Goal: Book appointment/travel/reservation

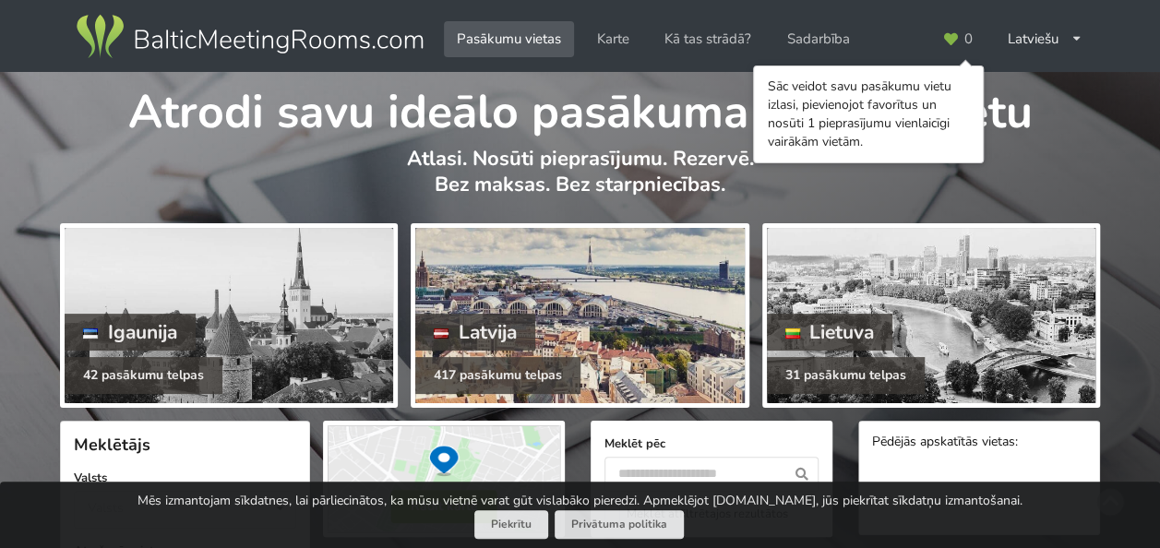
click at [653, 359] on div at bounding box center [579, 315] width 328 height 175
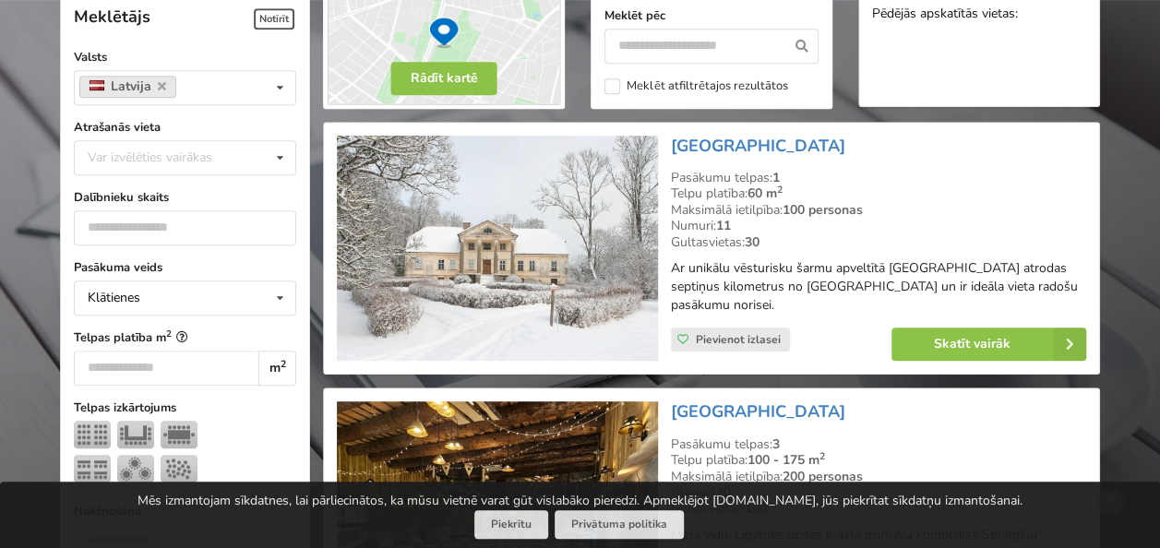
scroll to position [460, 0]
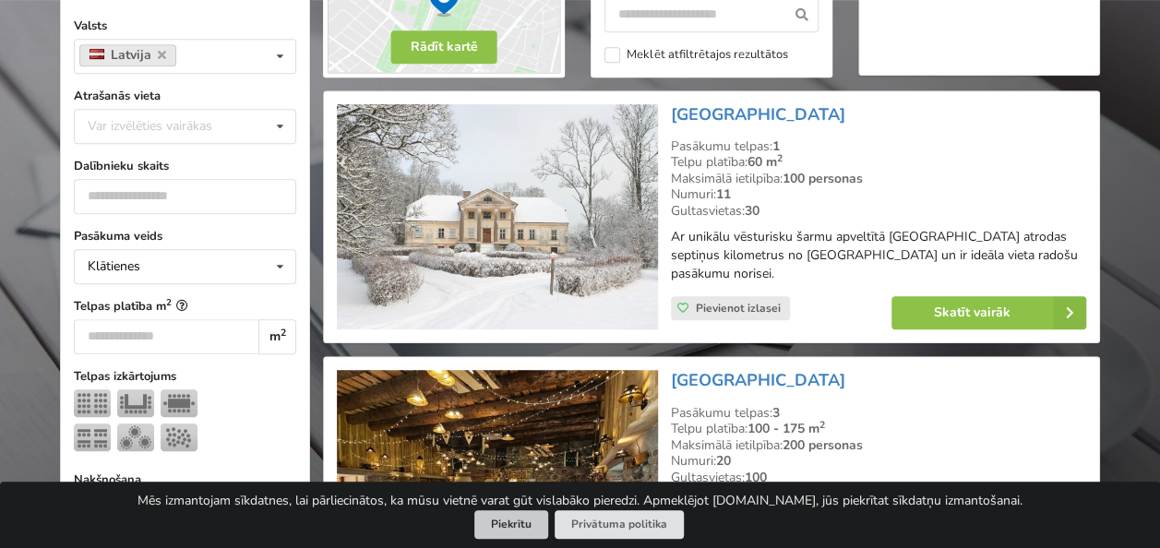
click at [514, 526] on button "Piekrītu" at bounding box center [511, 524] width 74 height 29
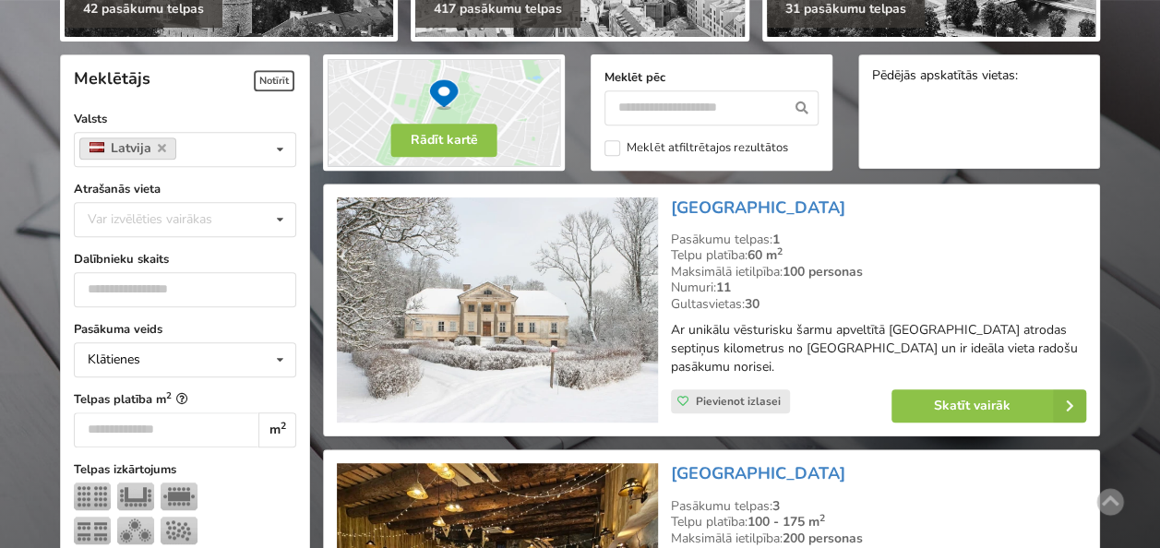
scroll to position [378, 0]
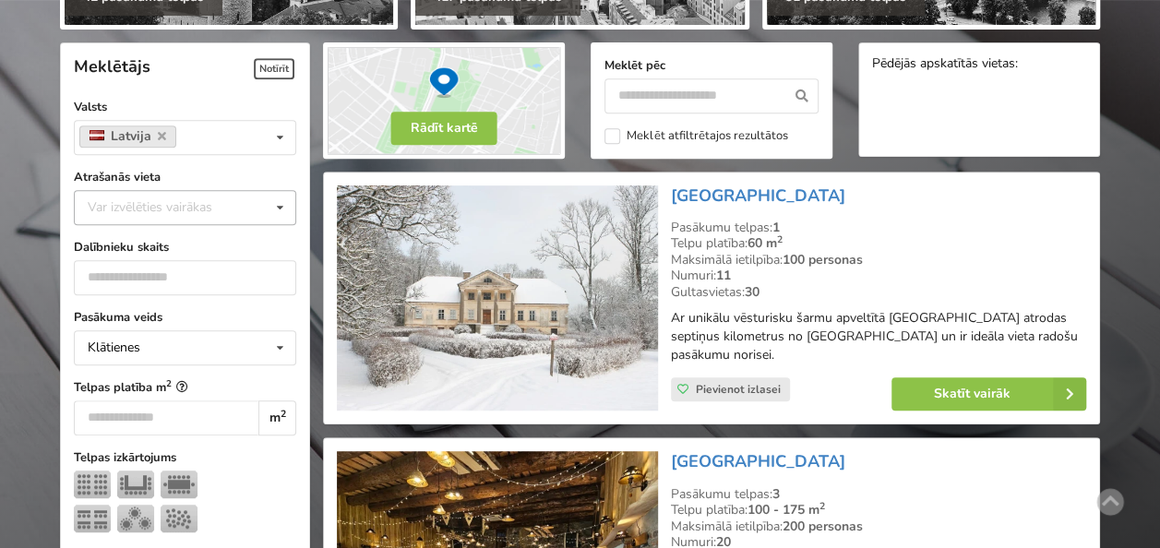
click at [281, 207] on icon at bounding box center [280, 208] width 27 height 34
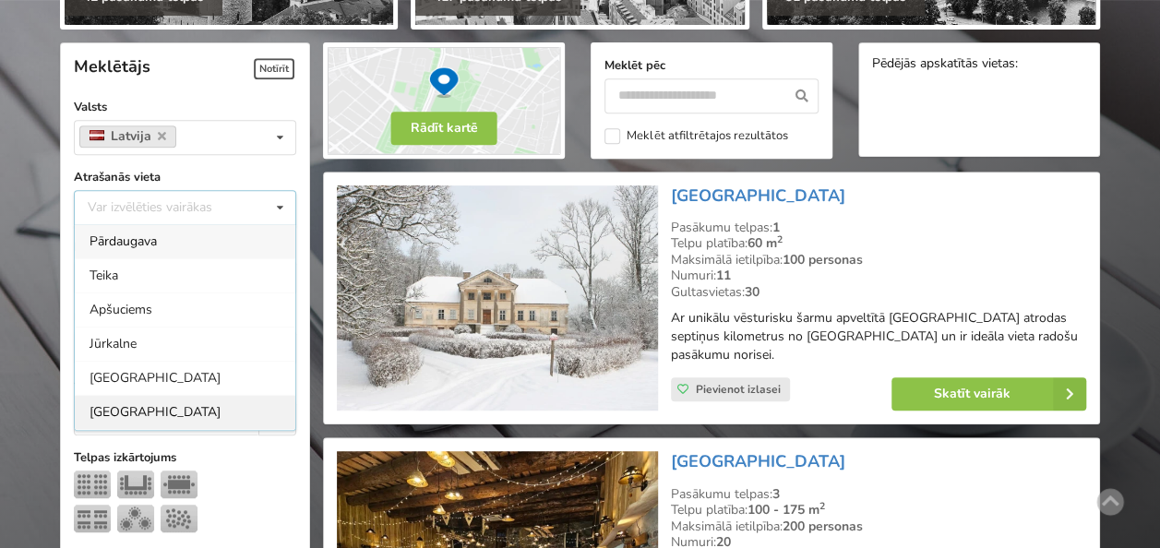
click at [118, 410] on div "[GEOGRAPHIC_DATA]" at bounding box center [185, 412] width 221 height 34
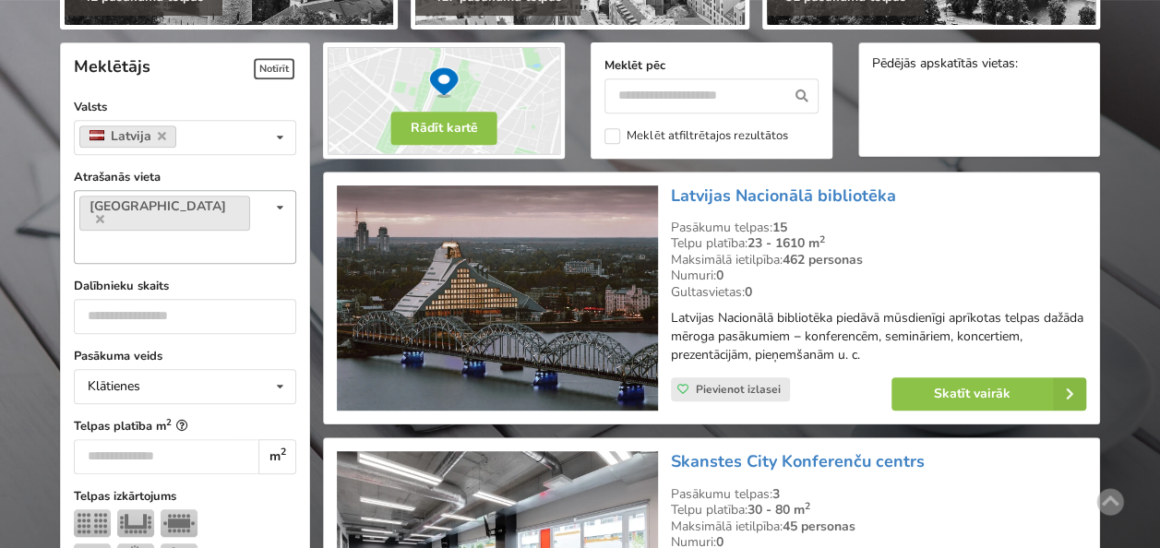
scroll to position [413, 0]
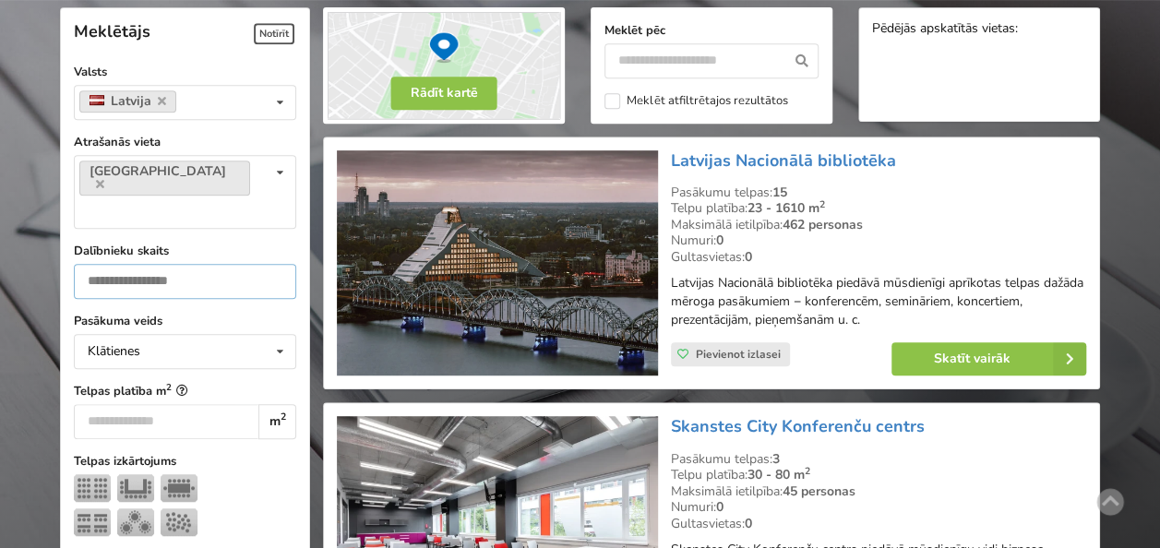
click at [149, 264] on input "number" at bounding box center [185, 281] width 222 height 35
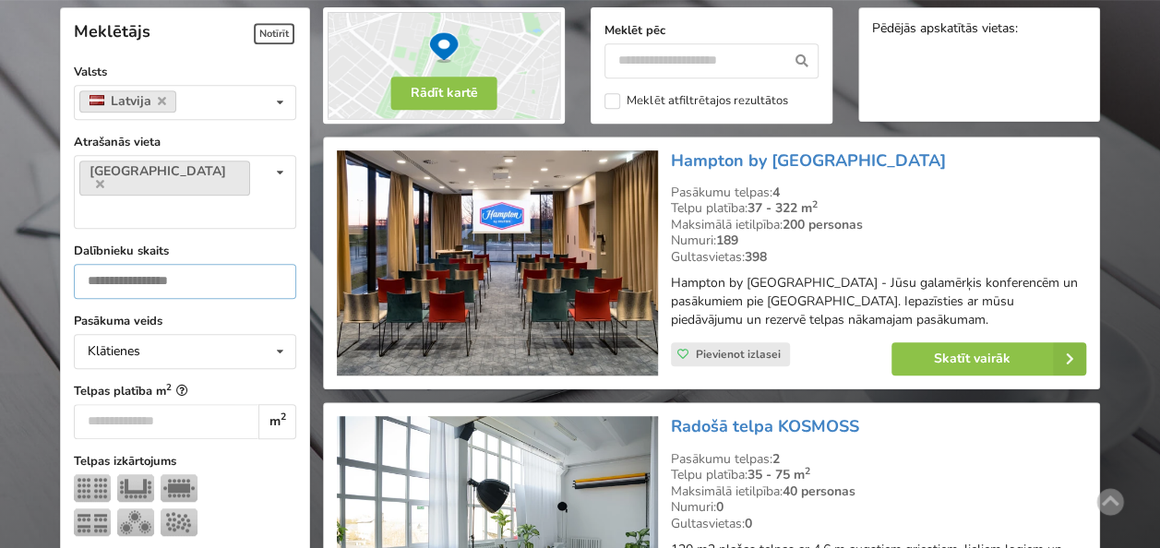
type input "**"
click at [1086, 181] on div "Hampton by Hilton Riga Airport Pasākumu telpas: 4 Telpu platība: 37 - 322 m 2 M…" at bounding box center [878, 263] width 428 height 239
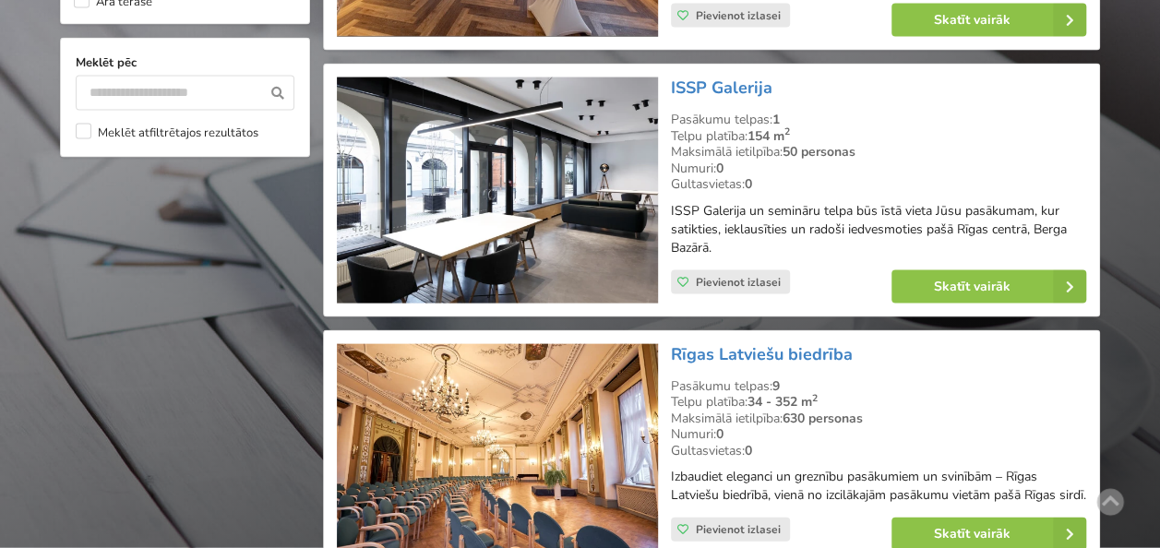
scroll to position [1830, 0]
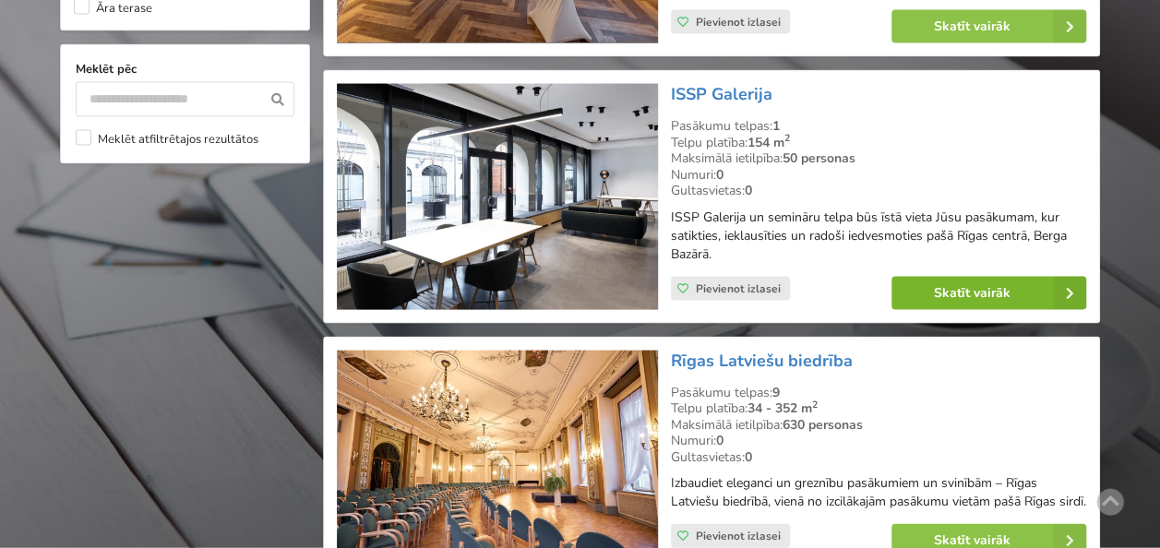
click at [932, 282] on link "Skatīt vairāk" at bounding box center [988, 293] width 195 height 33
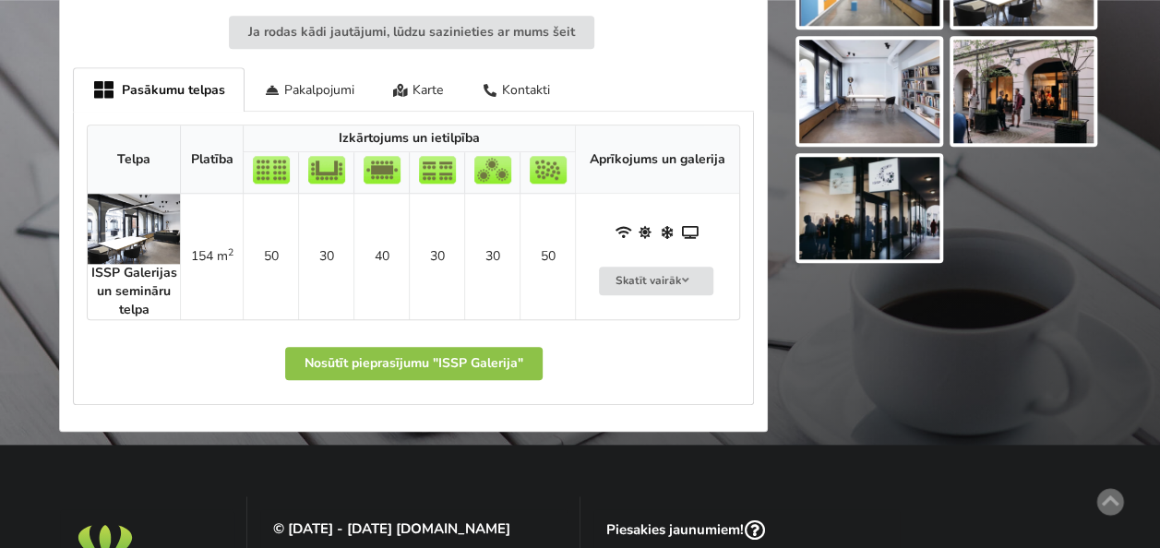
scroll to position [881, 0]
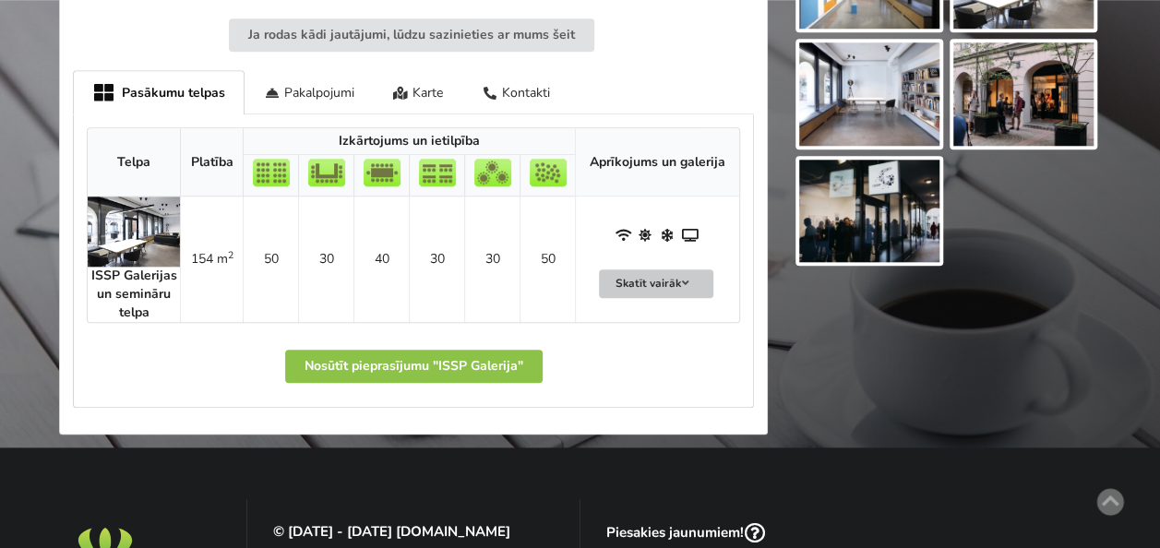
click at [685, 278] on icon at bounding box center [685, 283] width 13 height 11
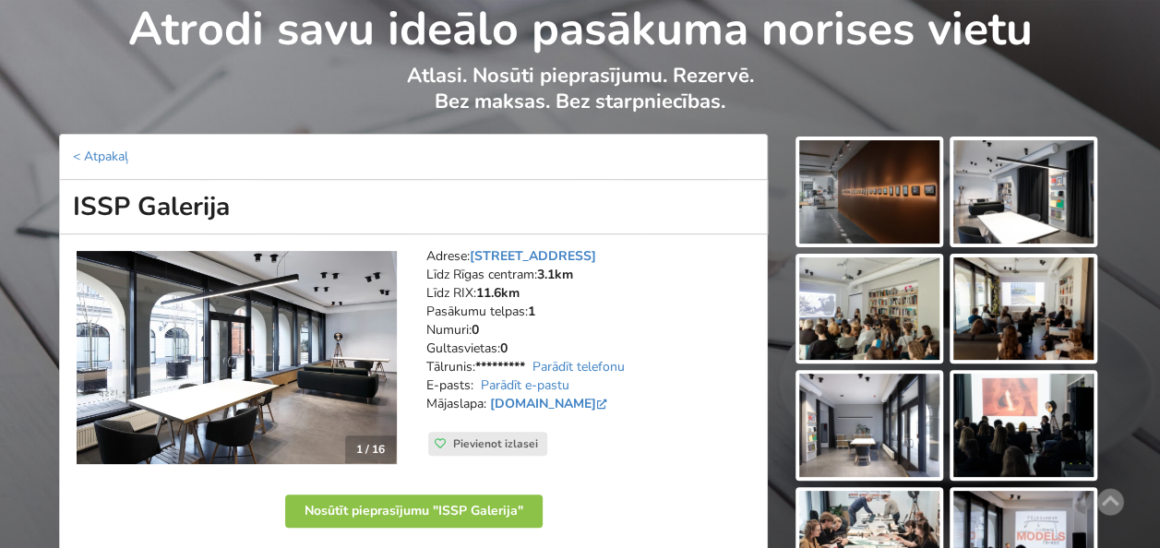
scroll to position [56, 0]
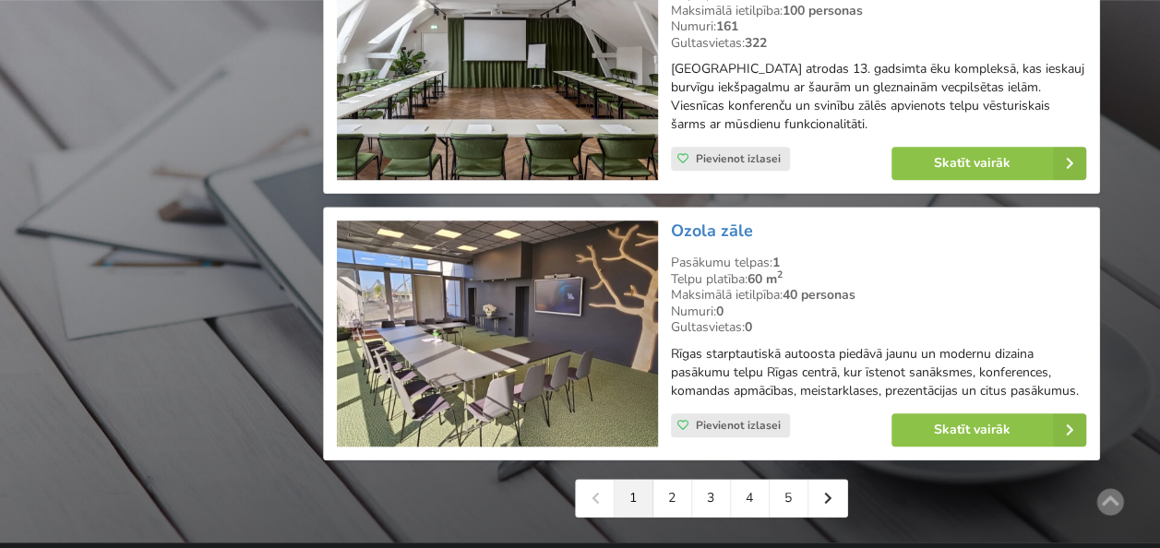
scroll to position [4136, 0]
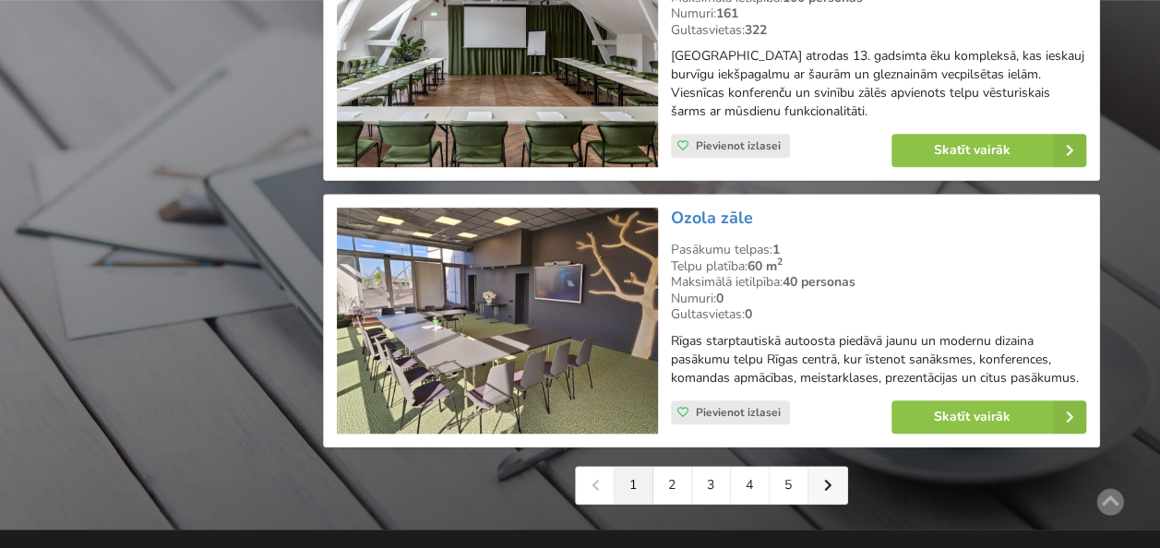
click at [825, 479] on icon at bounding box center [828, 485] width 8 height 13
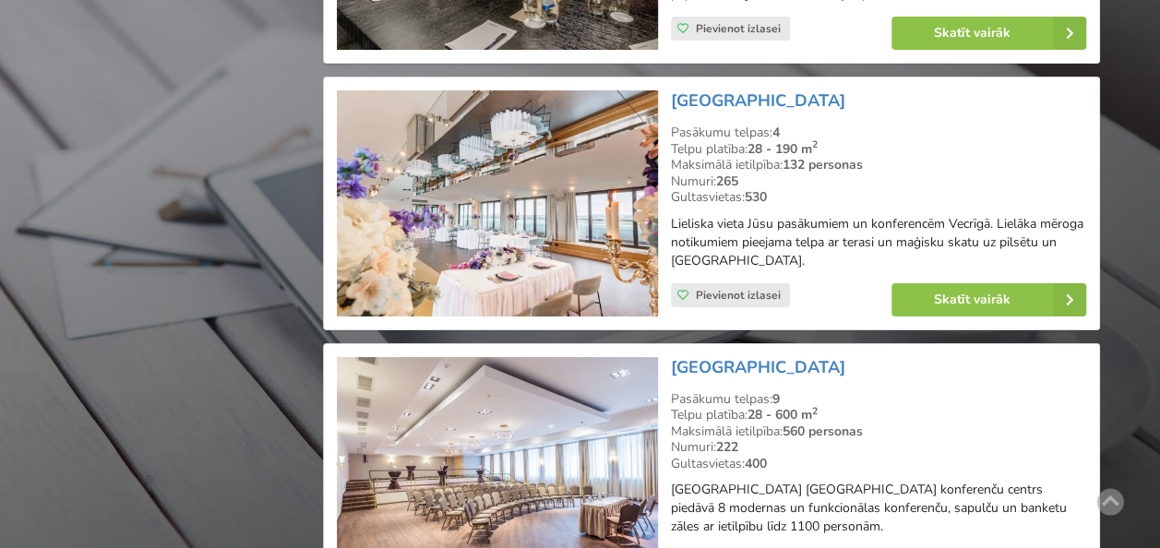
scroll to position [3421, 0]
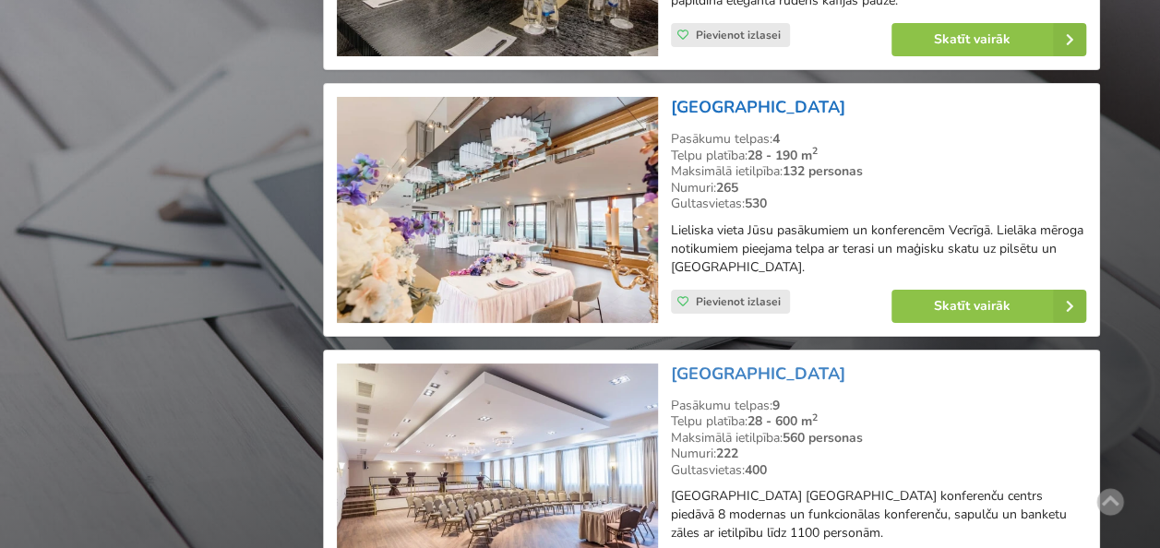
click at [785, 118] on link "[GEOGRAPHIC_DATA]" at bounding box center [758, 107] width 174 height 22
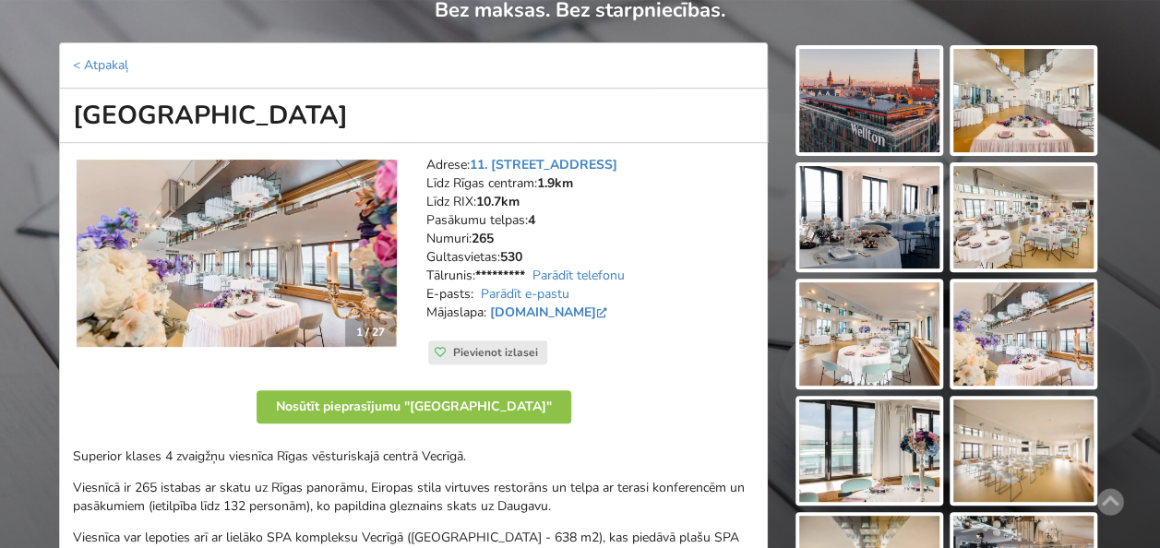
scroll to position [169, 0]
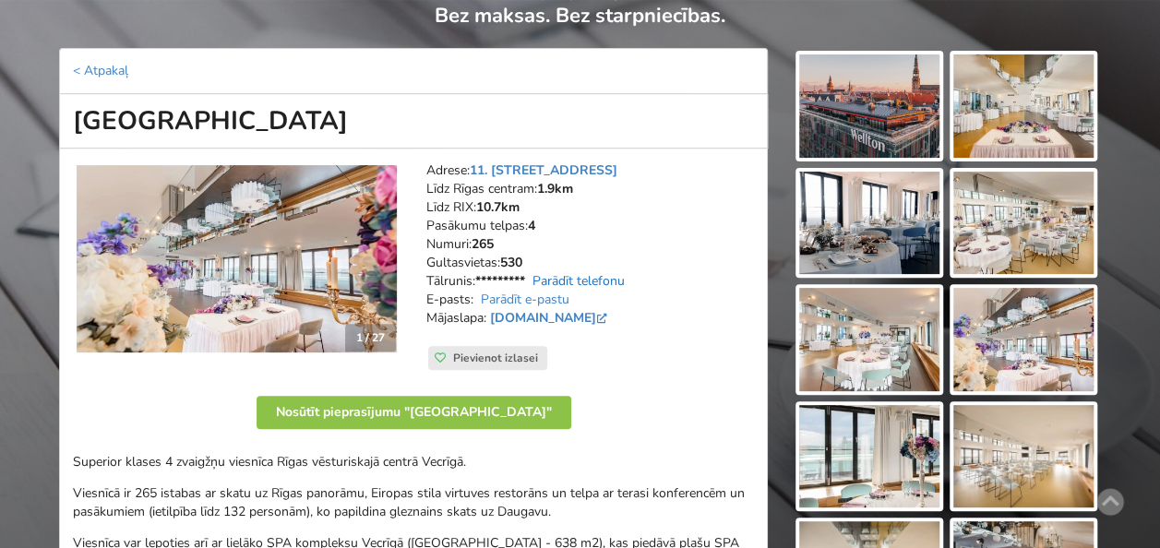
click at [586, 277] on link "Parādīt telefonu" at bounding box center [578, 281] width 92 height 18
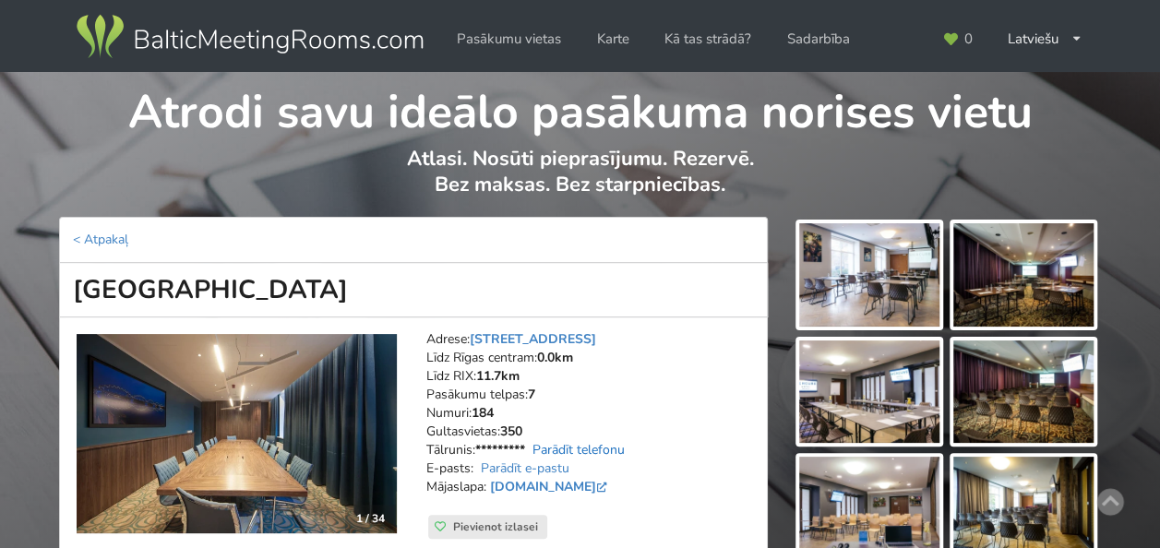
click at [601, 444] on link "Parādīt telefonu" at bounding box center [578, 450] width 92 height 18
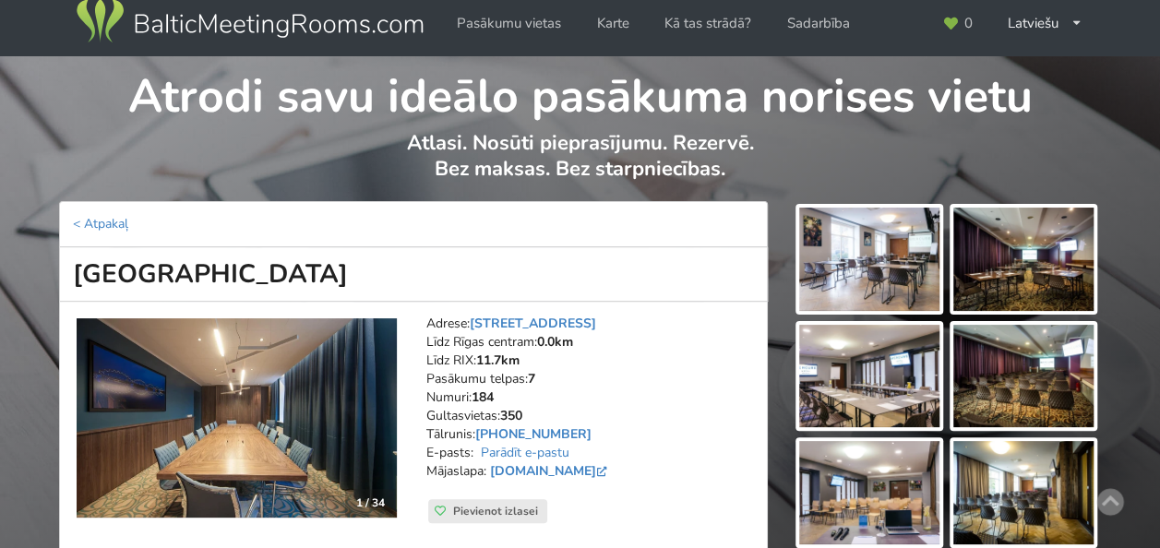
scroll to position [26, 0]
